Goal: Information Seeking & Learning: Learn about a topic

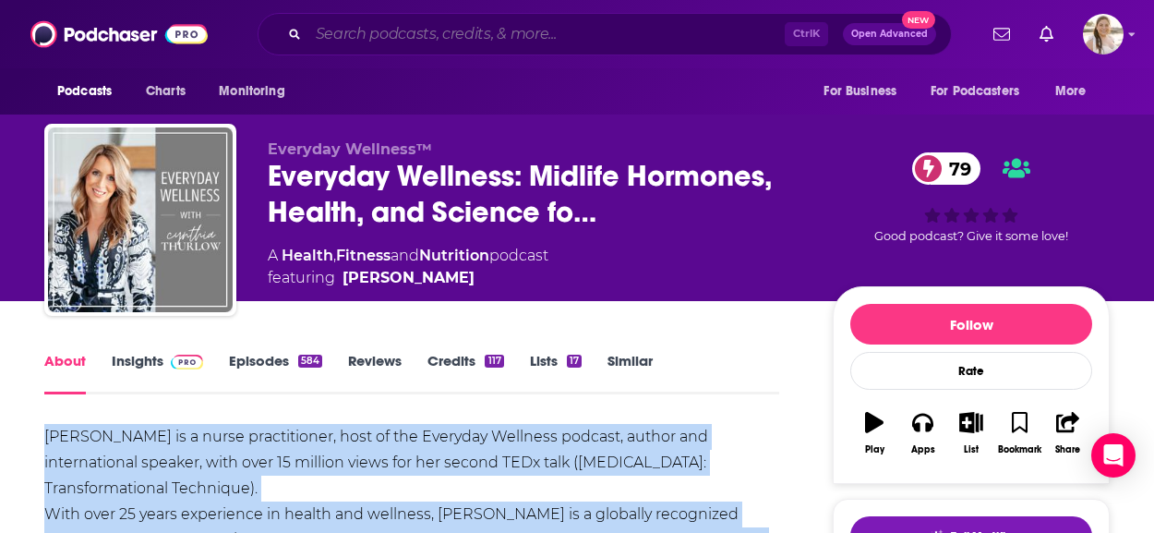
click at [500, 39] on input "Search podcasts, credits, & more..." at bounding box center [546, 34] width 477 height 30
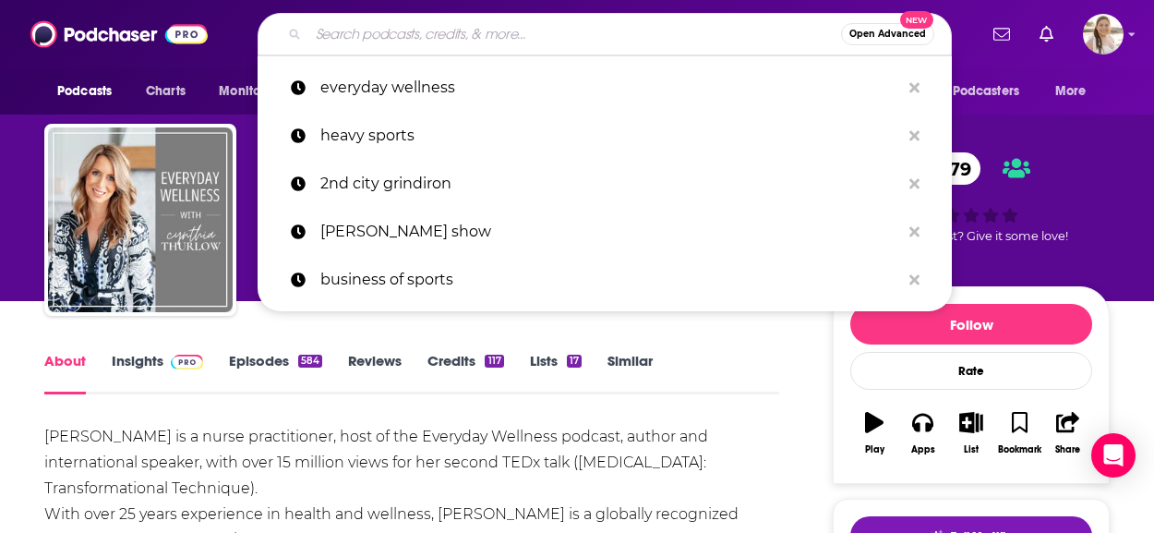
paste input "Forever 35"
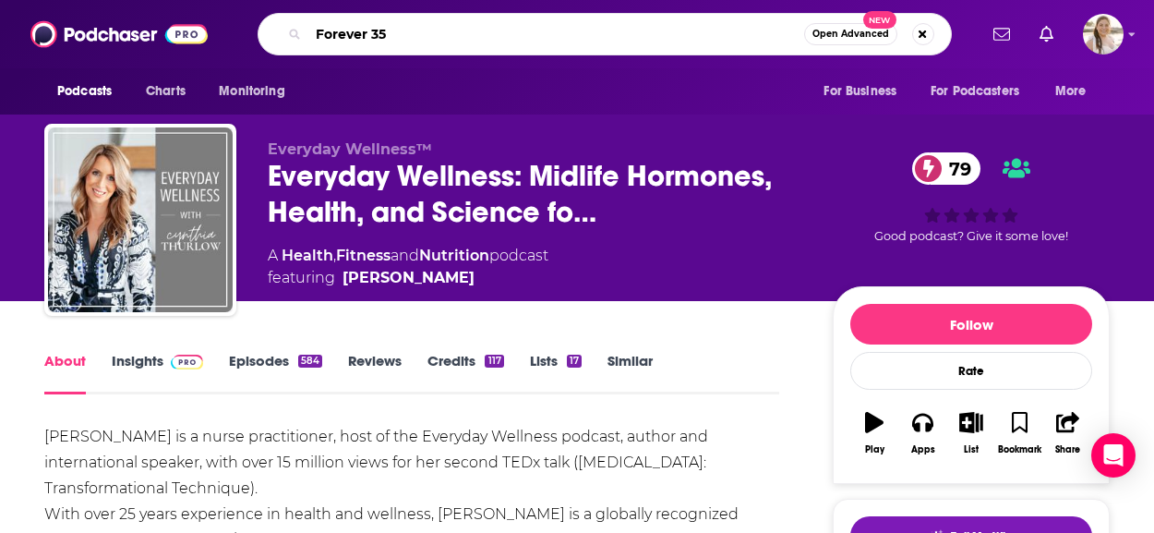
type input "Forever 35"
click at [863, 32] on span "Open Advanced" at bounding box center [851, 34] width 77 height 9
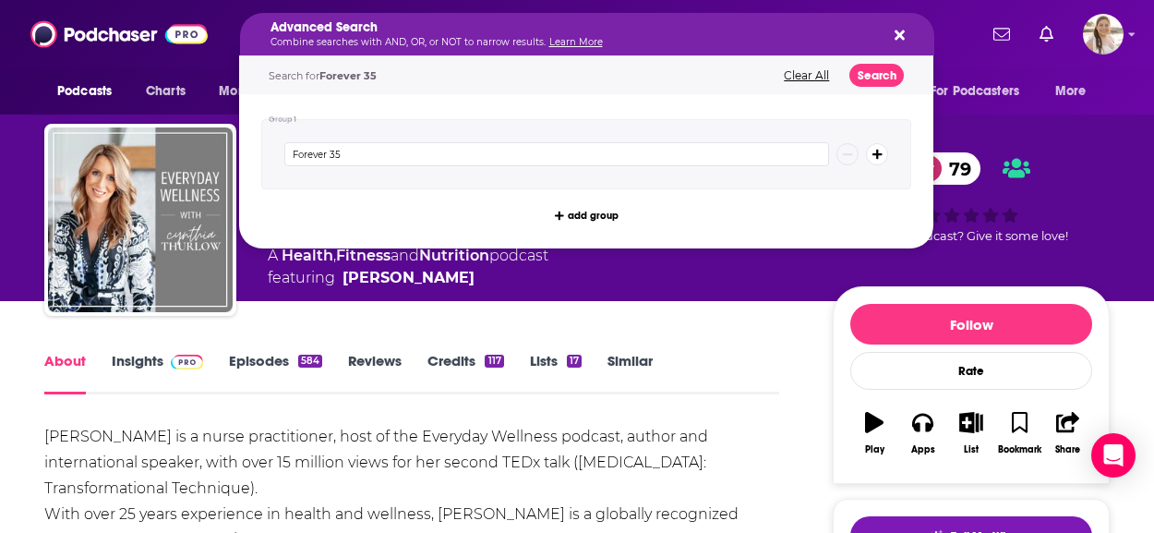
click at [823, 49] on div "Advanced Search Combine searches with AND, OR, or NOT to narrow results. Learn …" at bounding box center [587, 34] width 694 height 42
click at [589, 148] on input "Forever 35" at bounding box center [556, 154] width 545 height 24
click at [852, 83] on div "Search for Forever 35 Clear All Search" at bounding box center [586, 75] width 694 height 38
click at [857, 82] on button "Search" at bounding box center [877, 75] width 54 height 23
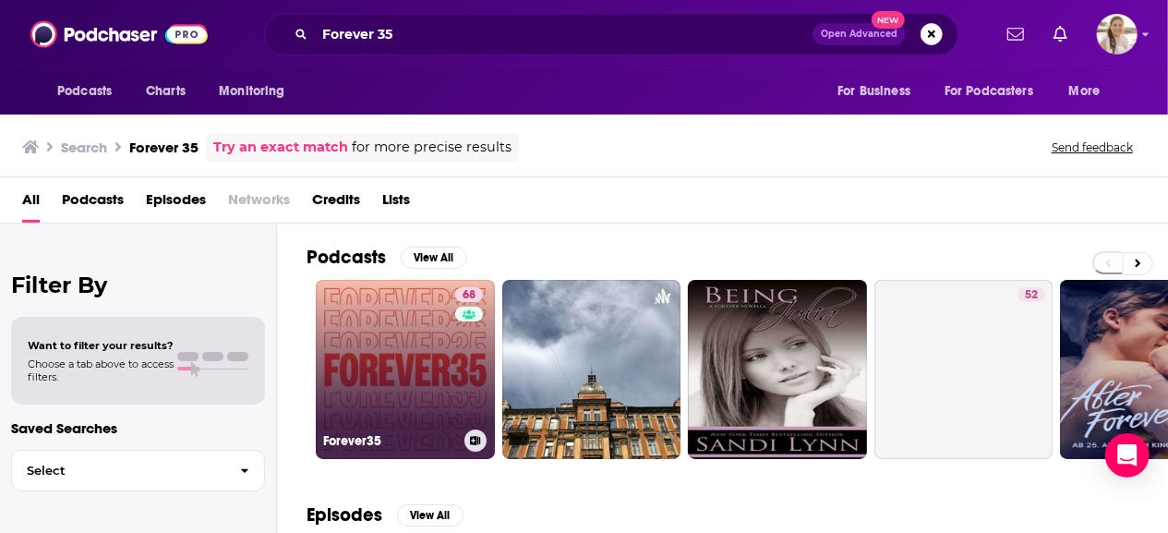
click at [436, 349] on link "68 Forever35" at bounding box center [405, 369] width 179 height 179
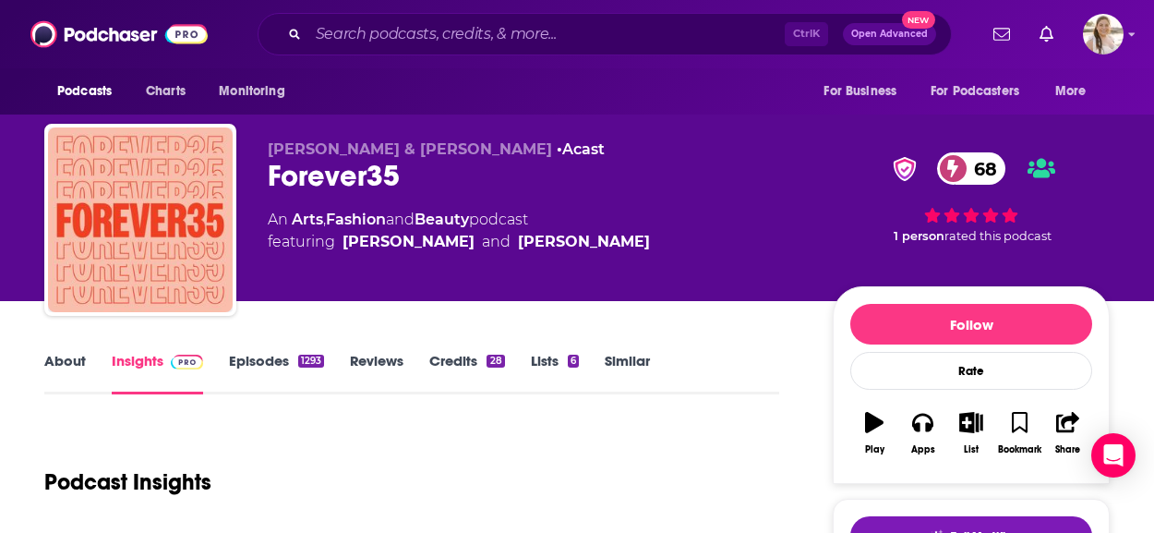
click at [513, 280] on div "[PERSON_NAME] & [PERSON_NAME] • Acast Forever35 68 An Arts , Fashion and Beauty…" at bounding box center [536, 214] width 536 height 148
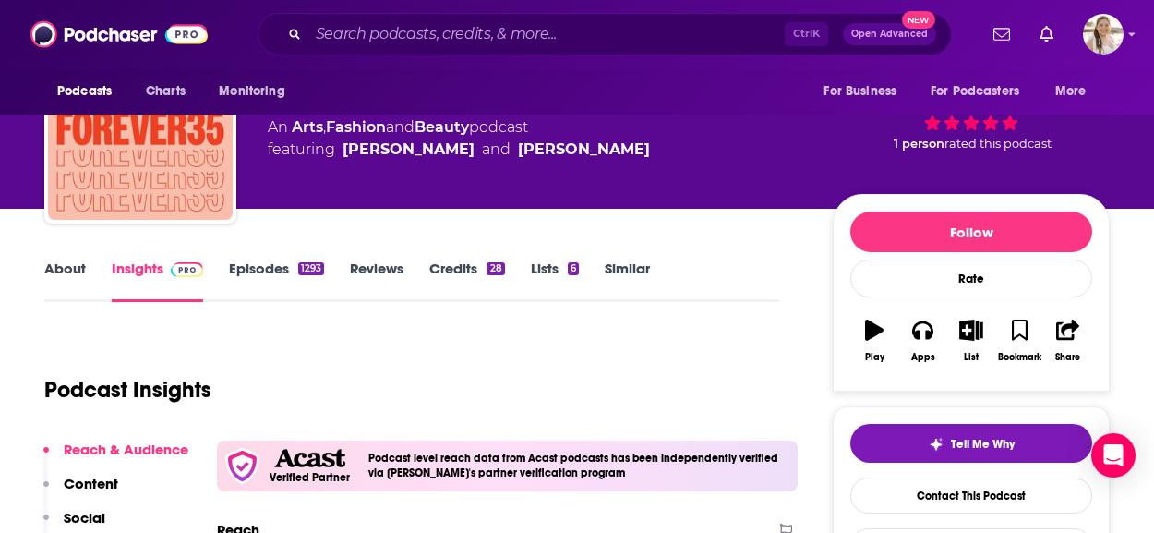
scroll to position [369, 0]
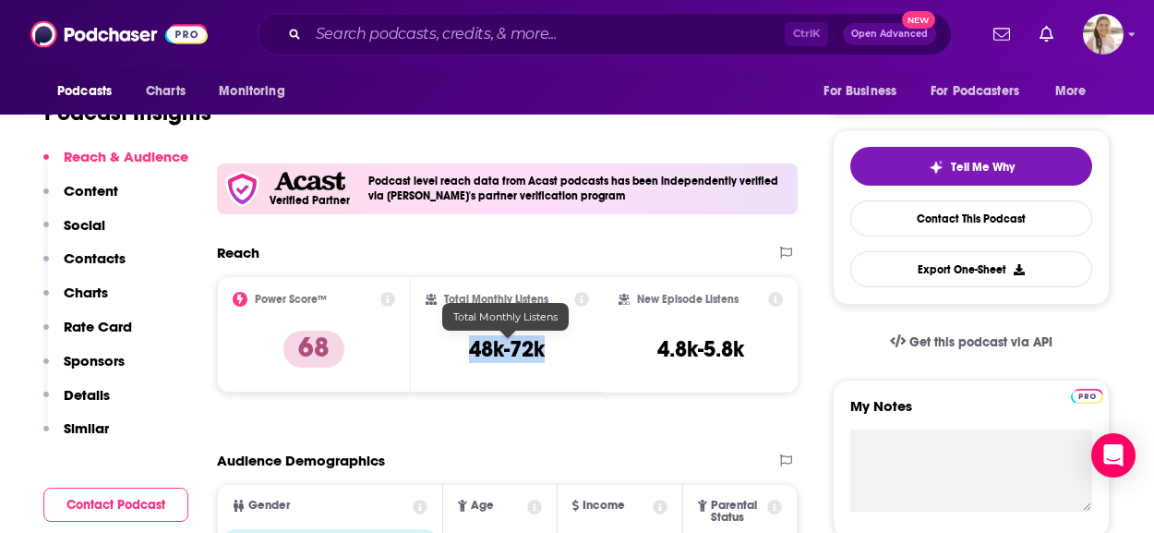
drag, startPoint x: 527, startPoint y: 352, endPoint x: 577, endPoint y: 353, distance: 49.9
click at [577, 353] on div "Total Monthly Listens 48k-72k" at bounding box center [508, 334] width 164 height 85
copy h3 "48k-72k"
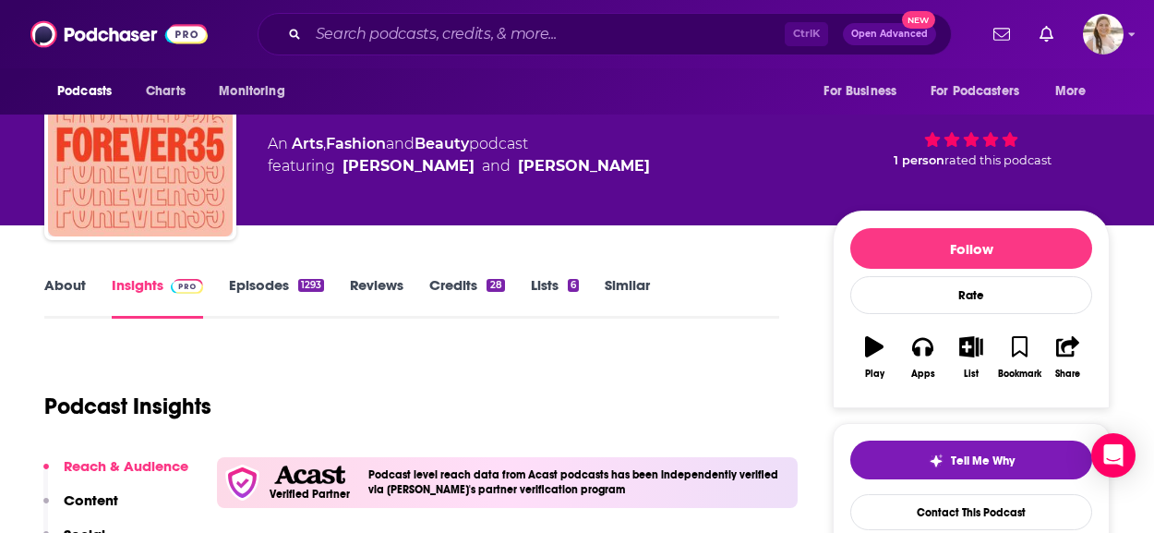
scroll to position [0, 0]
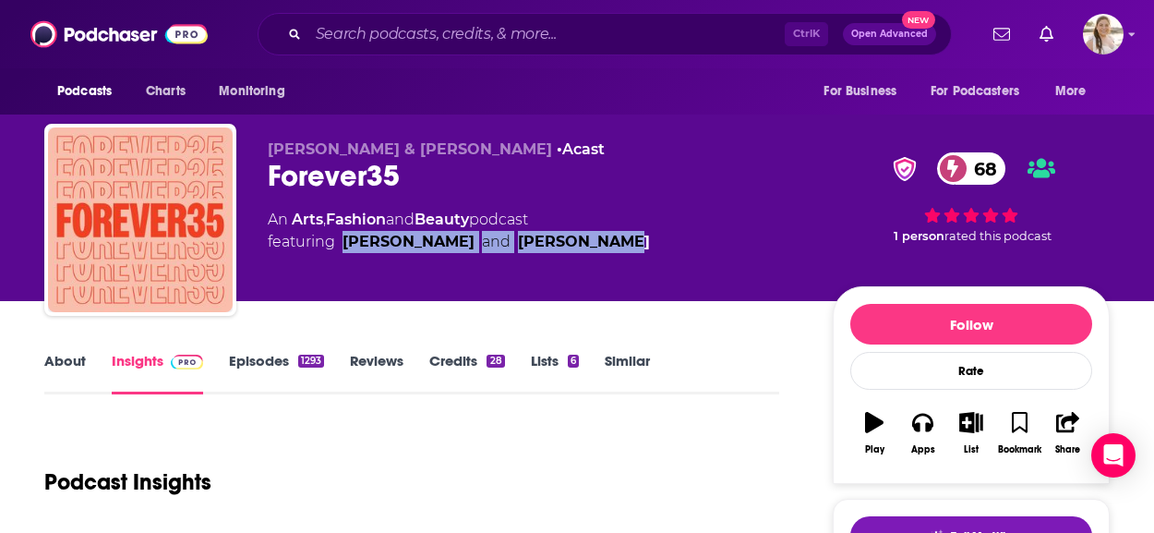
drag, startPoint x: 340, startPoint y: 239, endPoint x: 598, endPoint y: 246, distance: 258.7
click at [598, 246] on div "An Arts , Fashion and Beauty podcast featuring [PERSON_NAME] and [PERSON_NAME]" at bounding box center [536, 231] width 536 height 44
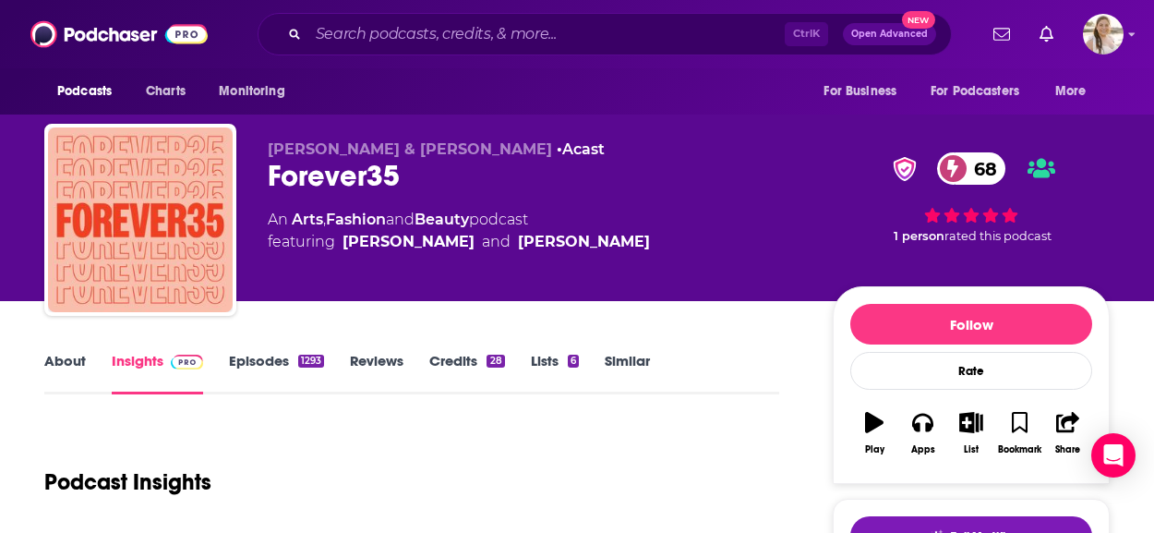
click at [586, 178] on div "Forever35 68" at bounding box center [536, 176] width 536 height 36
drag, startPoint x: 268, startPoint y: 145, endPoint x: 449, endPoint y: 156, distance: 181.4
click at [449, 156] on span "[PERSON_NAME] & [PERSON_NAME]" at bounding box center [410, 149] width 284 height 18
copy span "[PERSON_NAME] & [PERSON_NAME]"
click at [295, 355] on link "Episodes 1293" at bounding box center [276, 373] width 95 height 42
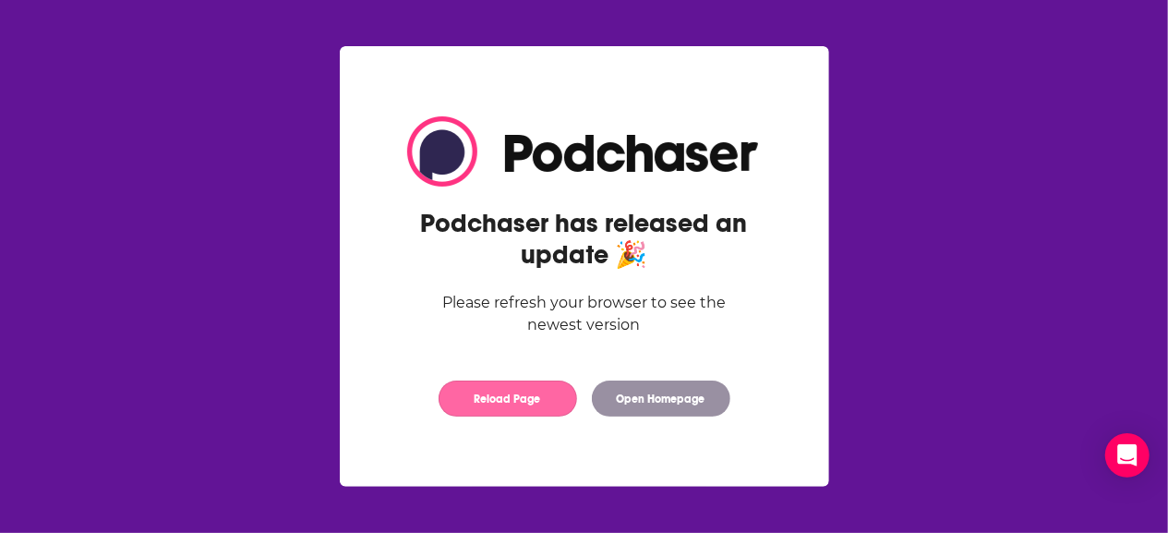
click at [547, 403] on button "Reload Page" at bounding box center [508, 398] width 139 height 36
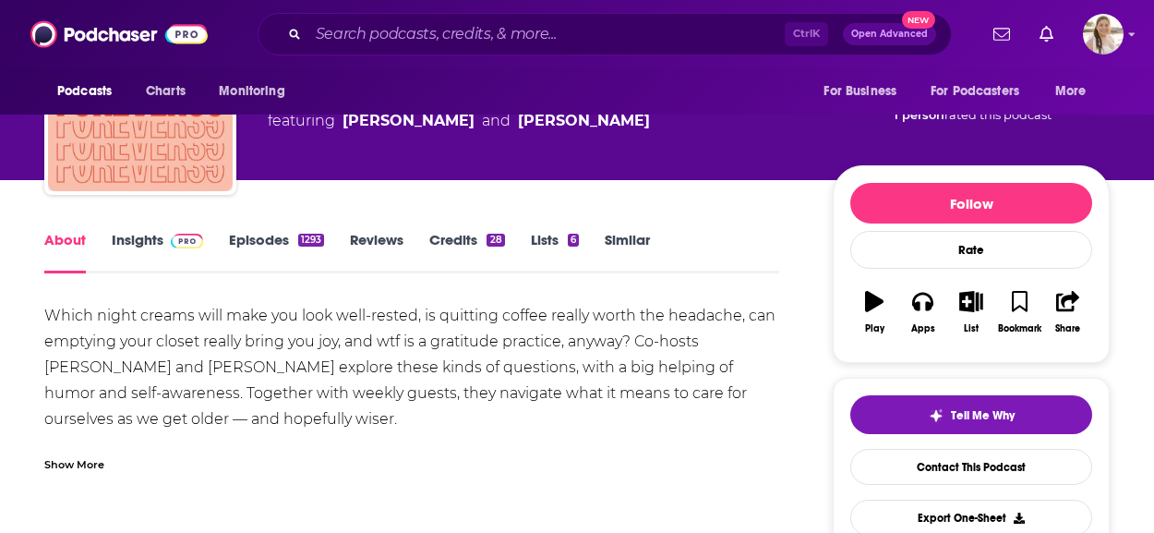
scroll to position [92, 0]
